Goal: Go to known website: Access a specific website the user already knows

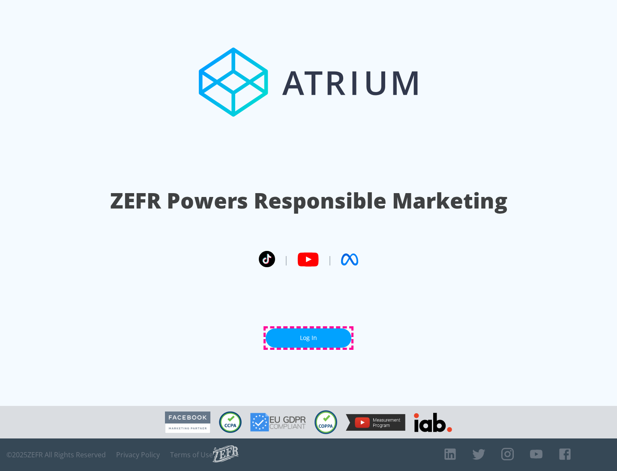
click at [308, 338] on link "Log In" at bounding box center [309, 338] width 86 height 19
